Goal: Task Accomplishment & Management: Use online tool/utility

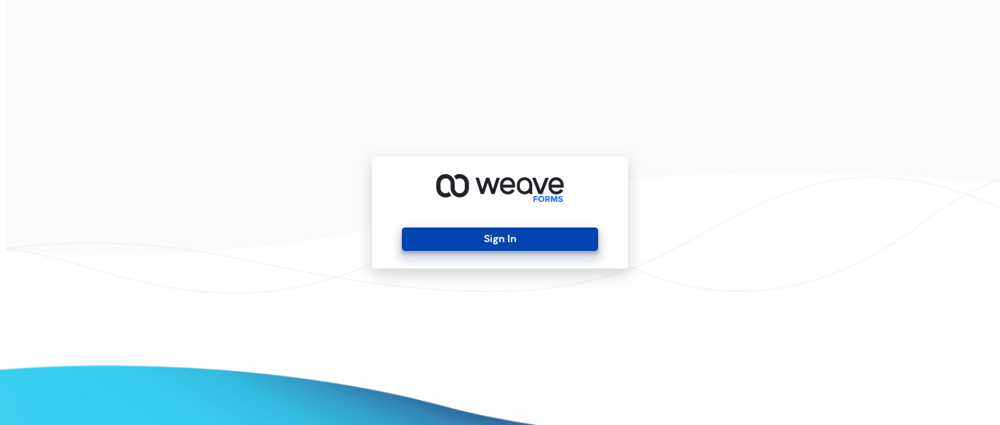
click at [453, 236] on button "Sign In" at bounding box center [499, 239] width 195 height 23
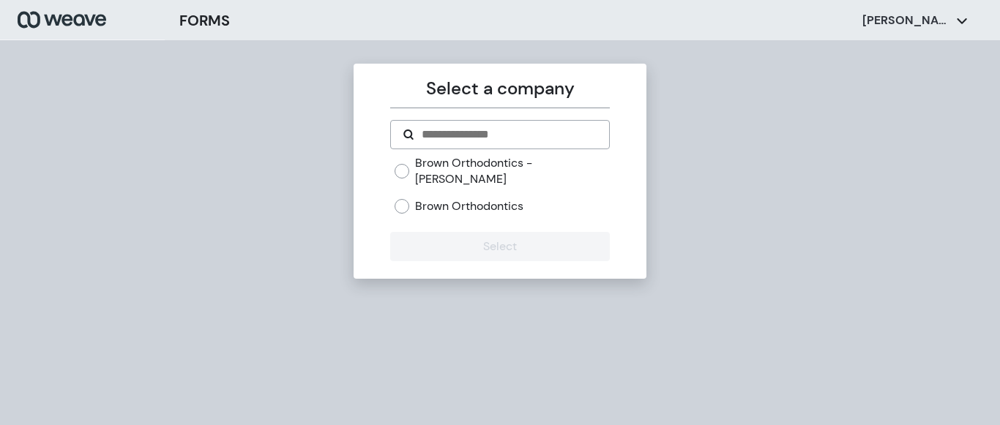
click at [410, 161] on div "Brown Orthodontics - [PERSON_NAME]" at bounding box center [502, 170] width 215 height 31
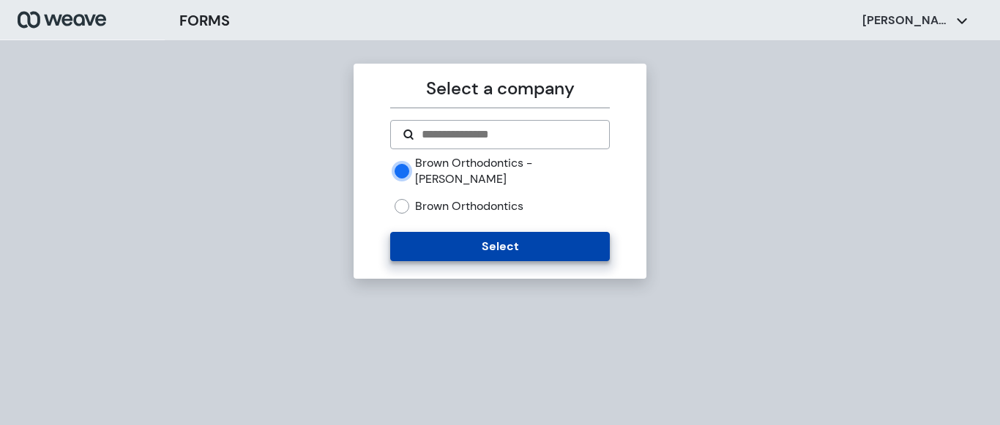
click at [438, 232] on button "Select" at bounding box center [499, 246] width 219 height 29
